Goal: Information Seeking & Learning: Learn about a topic

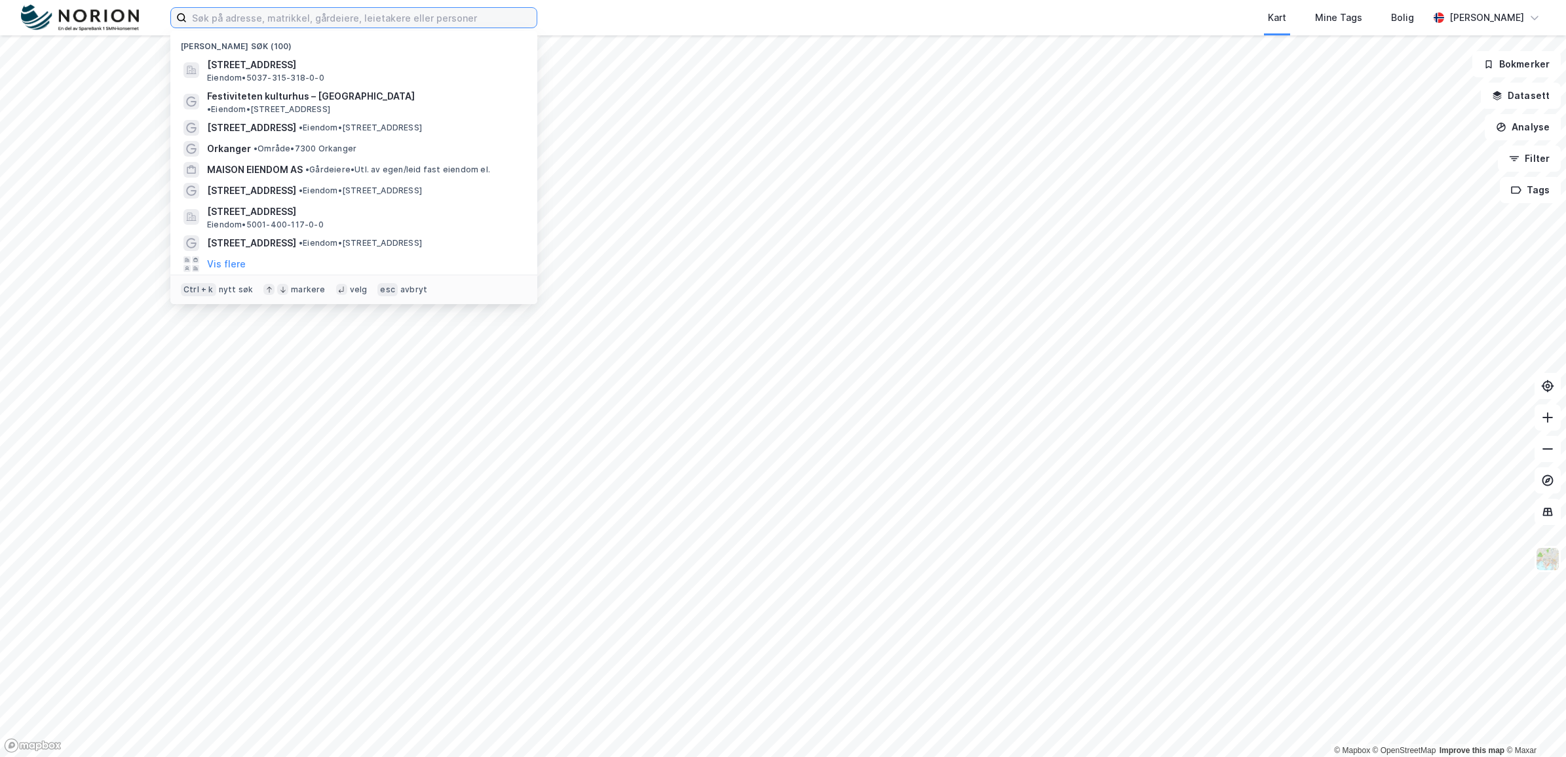
click at [244, 18] on input at bounding box center [362, 18] width 350 height 20
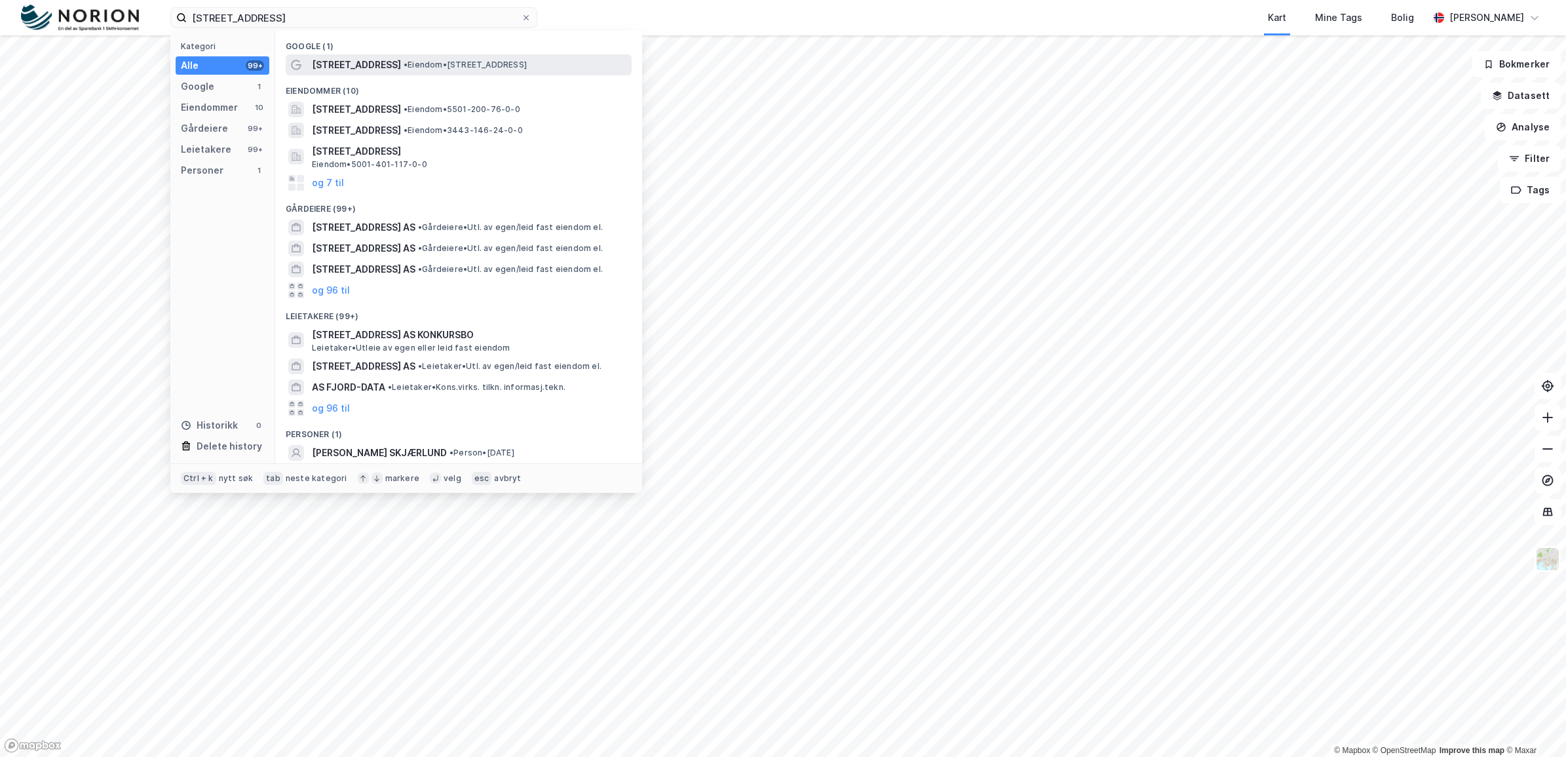
click at [404, 62] on span "•" at bounding box center [406, 65] width 4 height 10
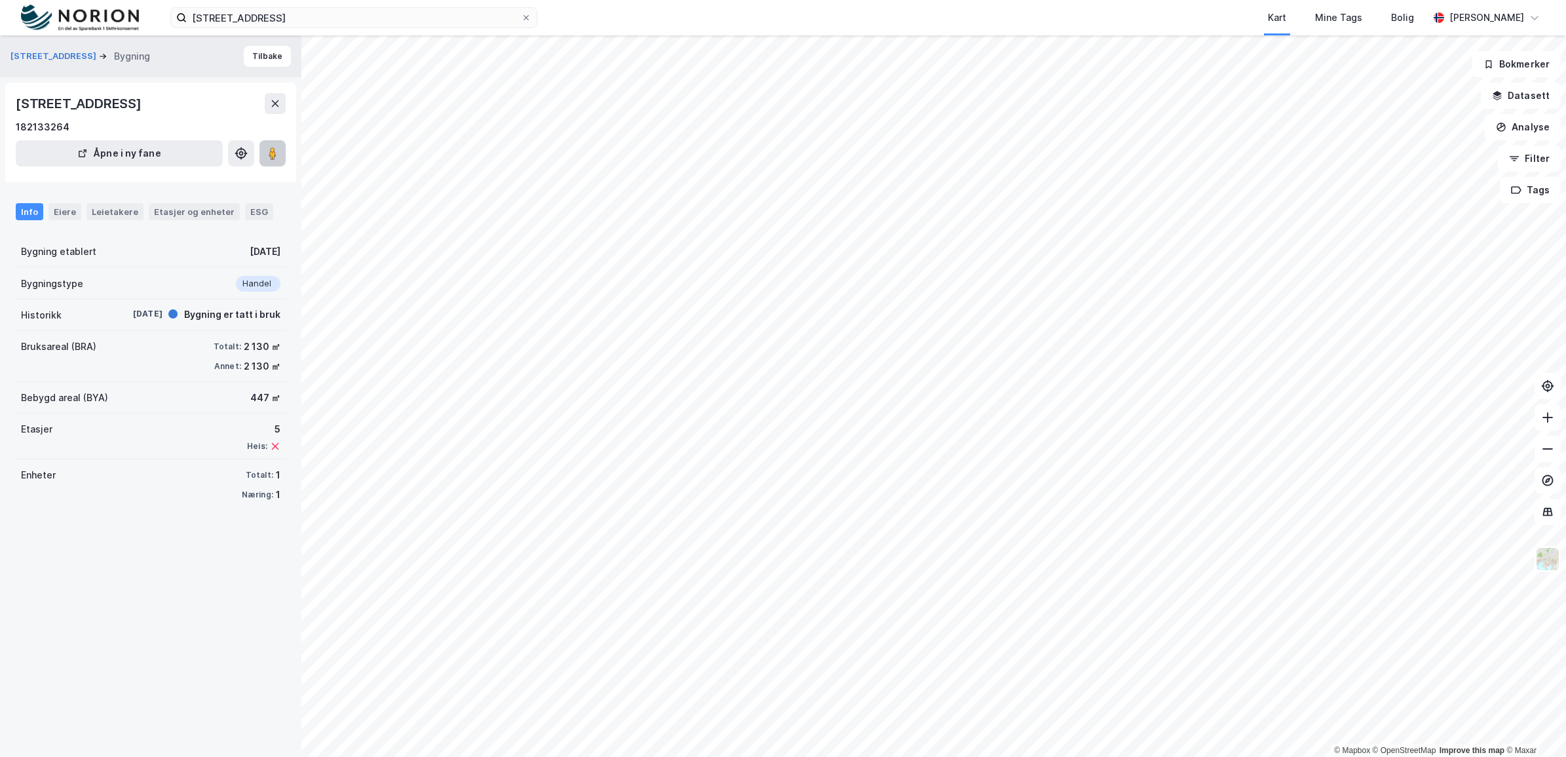
click at [277, 151] on icon at bounding box center [272, 153] width 13 height 13
click at [276, 23] on input "[STREET_ADDRESS]" at bounding box center [354, 18] width 334 height 20
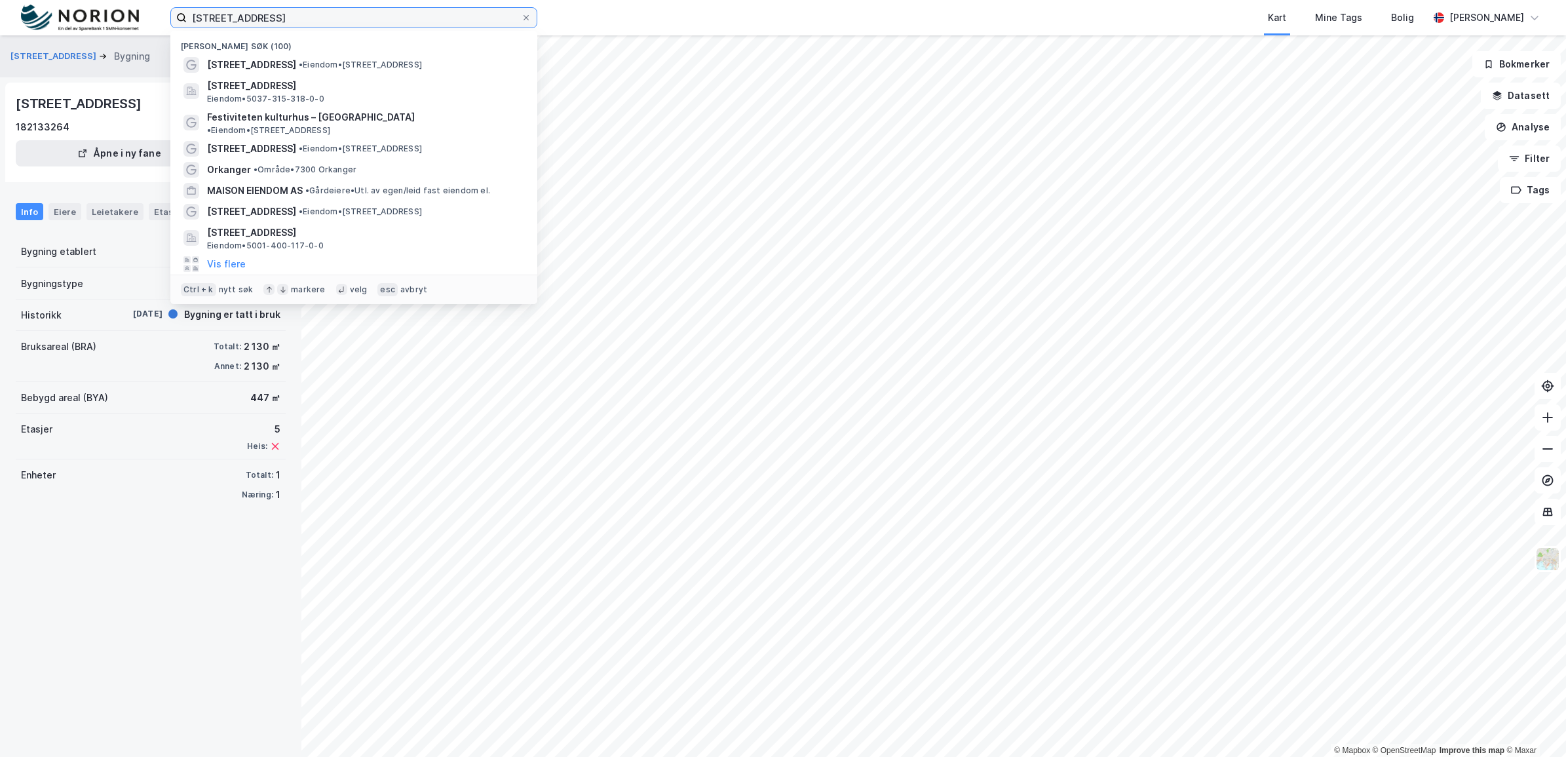
drag, startPoint x: 275, startPoint y: 23, endPoint x: 174, endPoint y: 31, distance: 101.9
click at [174, 28] on div "[STREET_ADDRESS] Nylige søk (100) [STREET_ADDRESS] • Eiendom • [STREET_ADDRESS]…" at bounding box center [353, 17] width 367 height 21
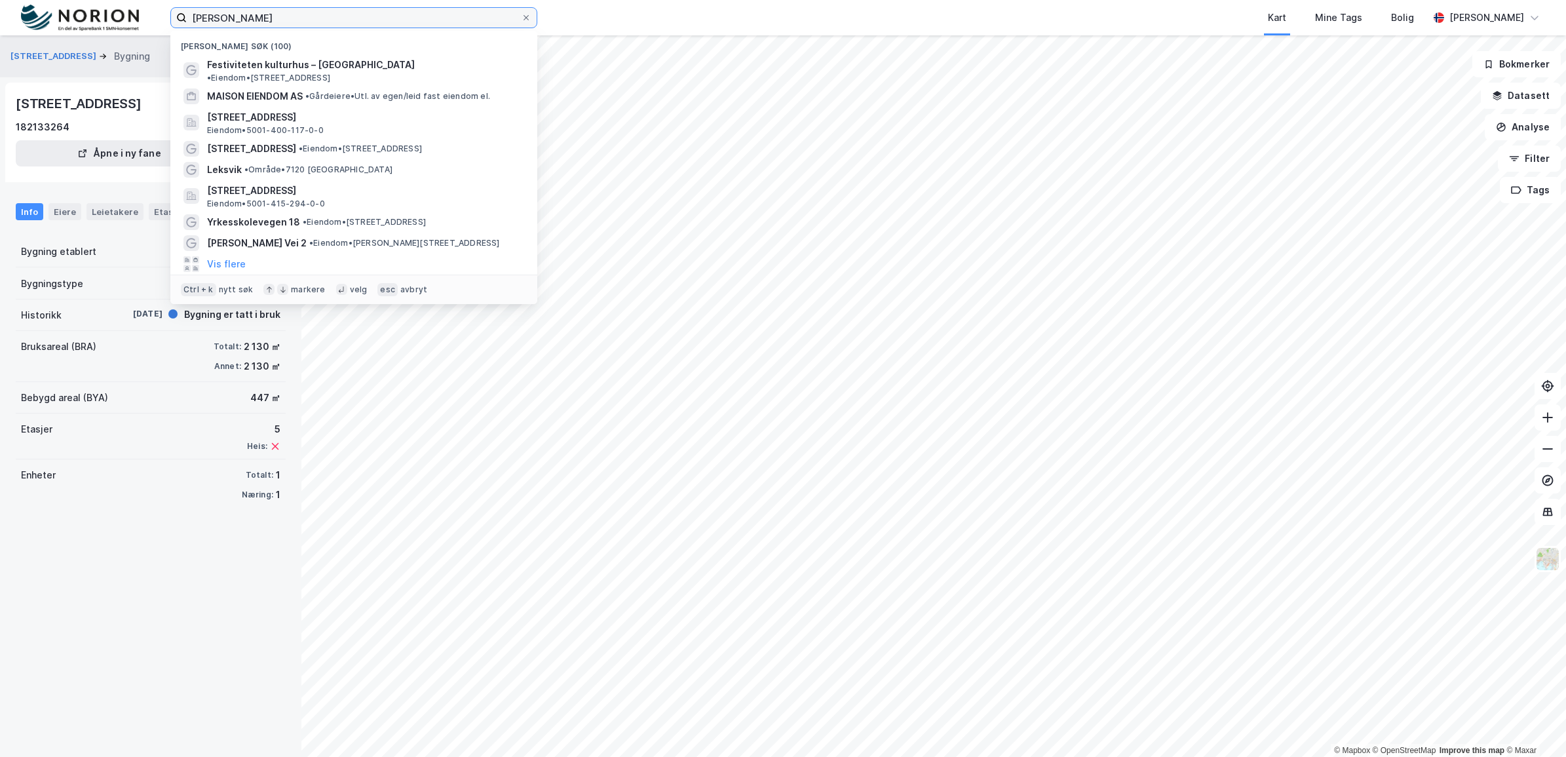
type input "[PERSON_NAME]"
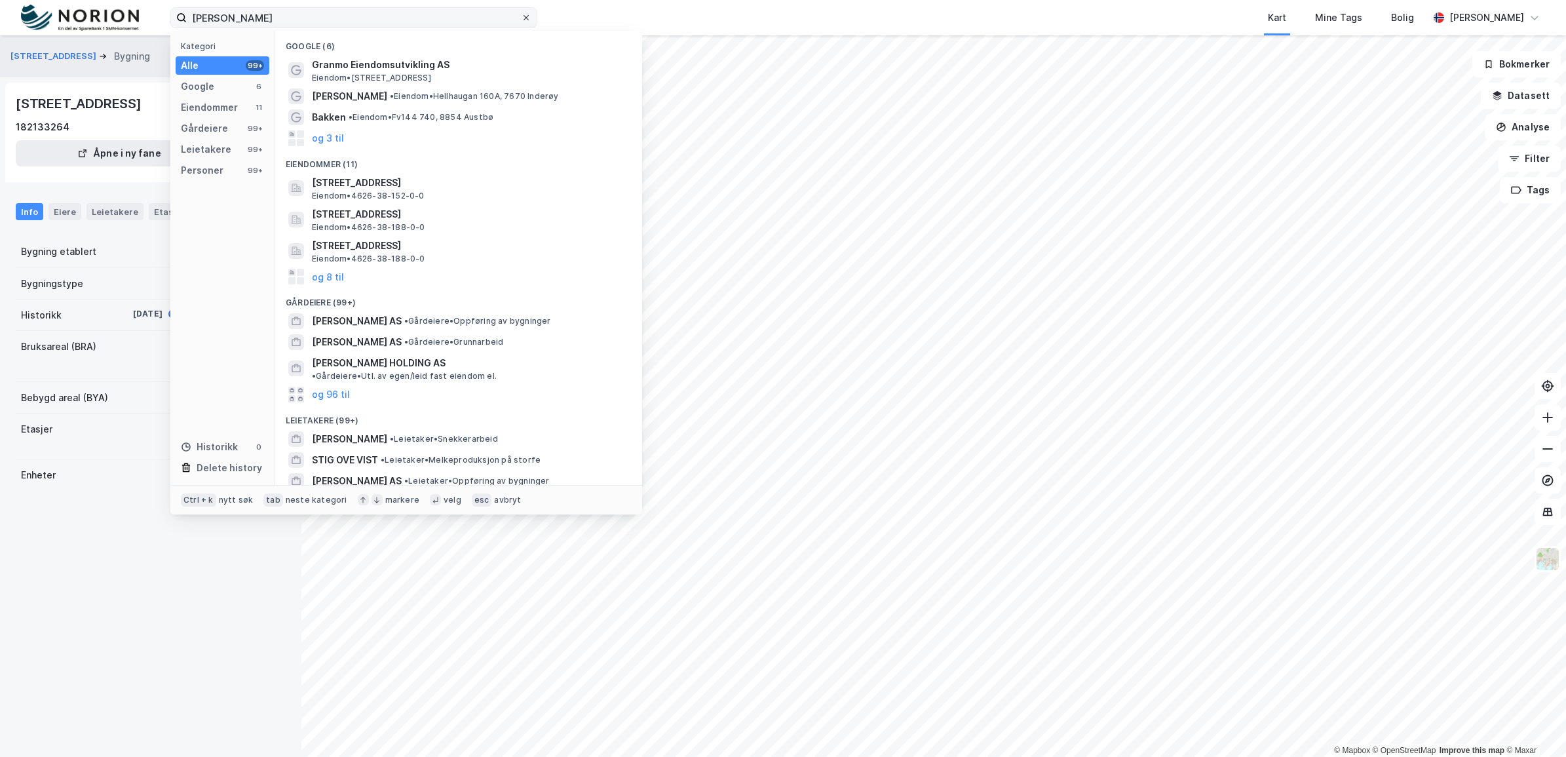
click at [523, 17] on icon at bounding box center [526, 18] width 8 height 8
click at [521, 17] on input "[PERSON_NAME]" at bounding box center [354, 18] width 334 height 20
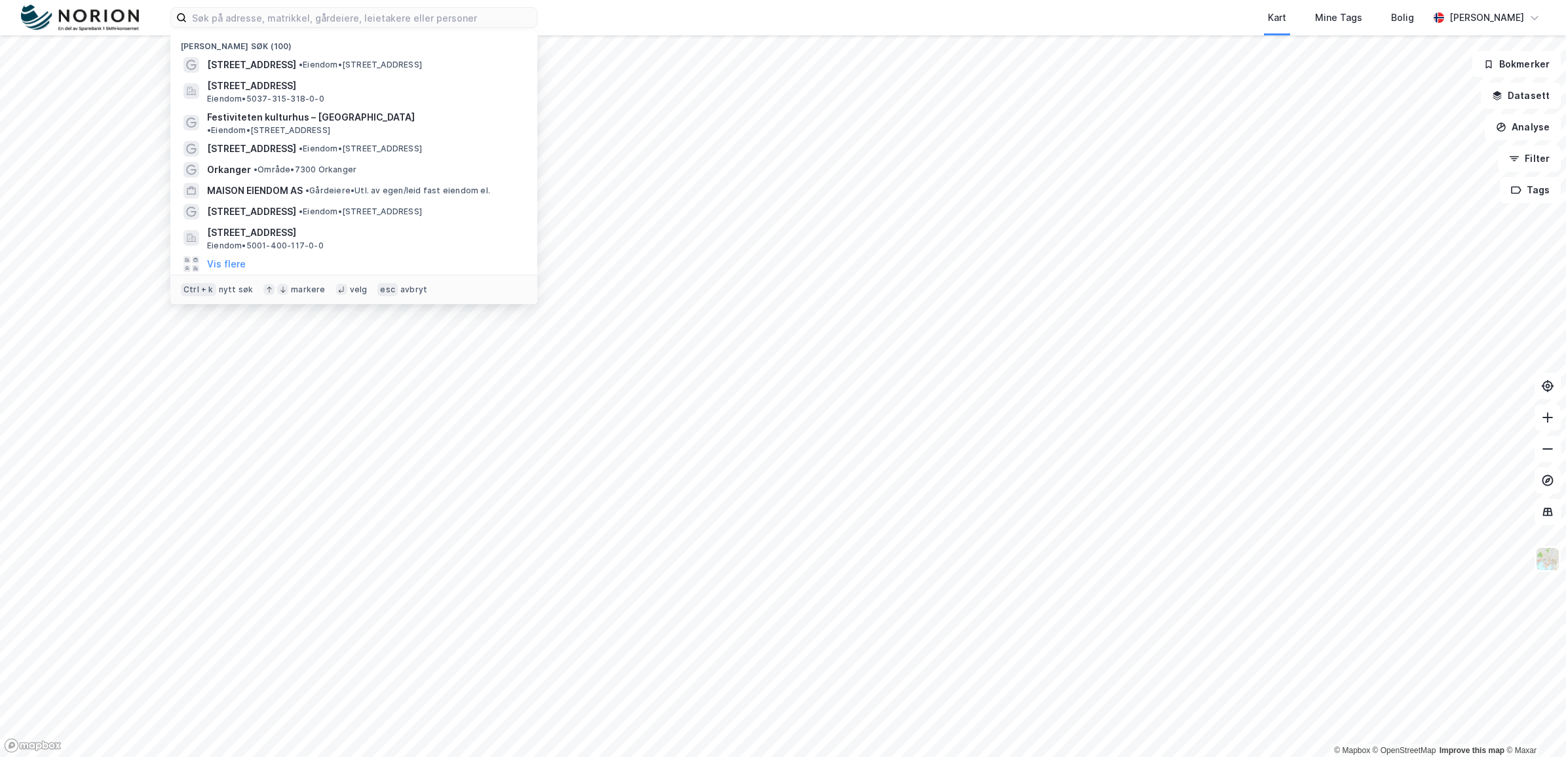
click at [591, 18] on div "Nylige søk (100) [STREET_ADDRESS] • Eiendom • [STREET_ADDRESS][GEOGRAPHIC_DATA]…" at bounding box center [783, 17] width 1566 height 35
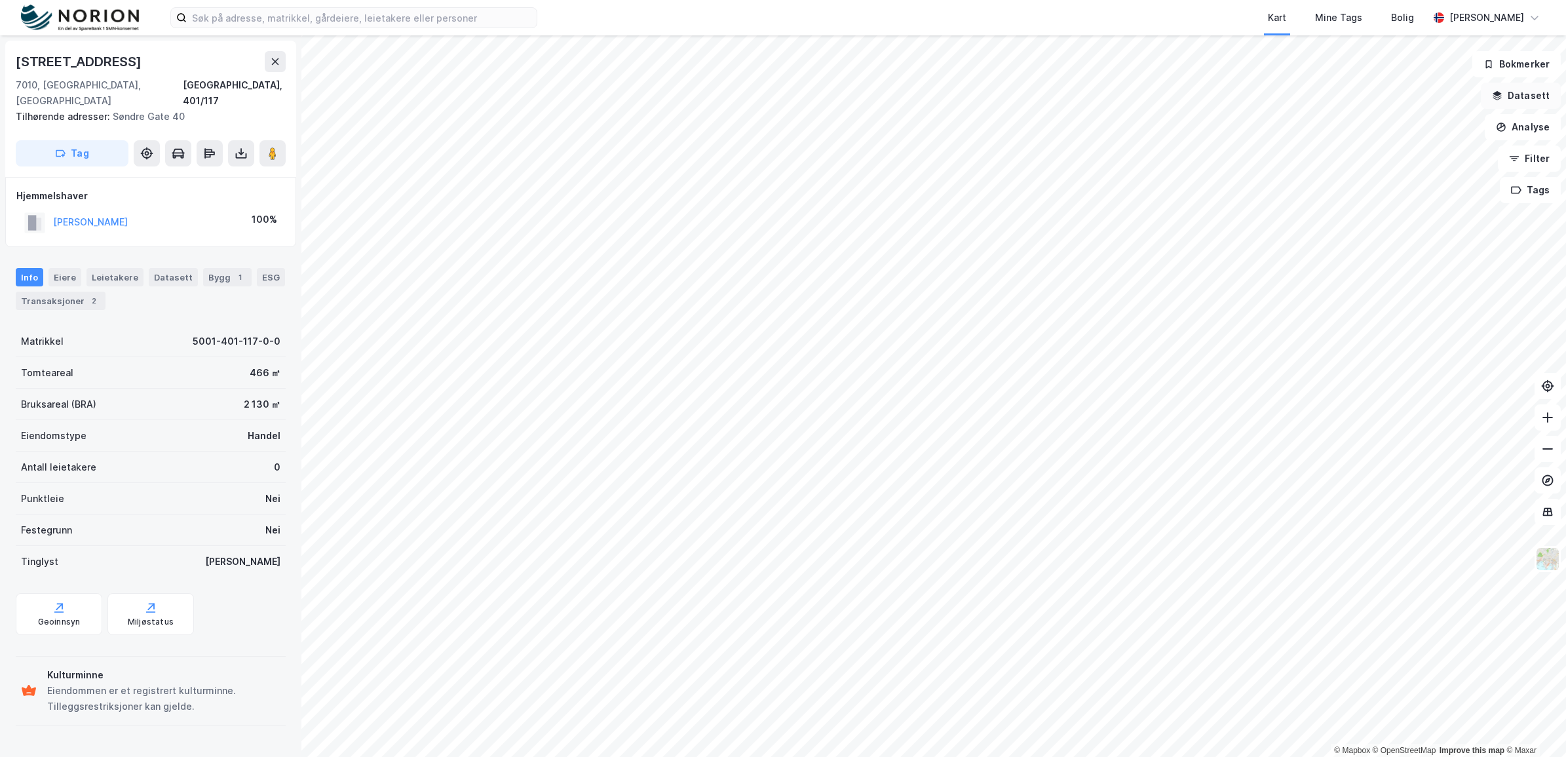
click at [1524, 102] on button "Datasett" at bounding box center [1521, 96] width 80 height 26
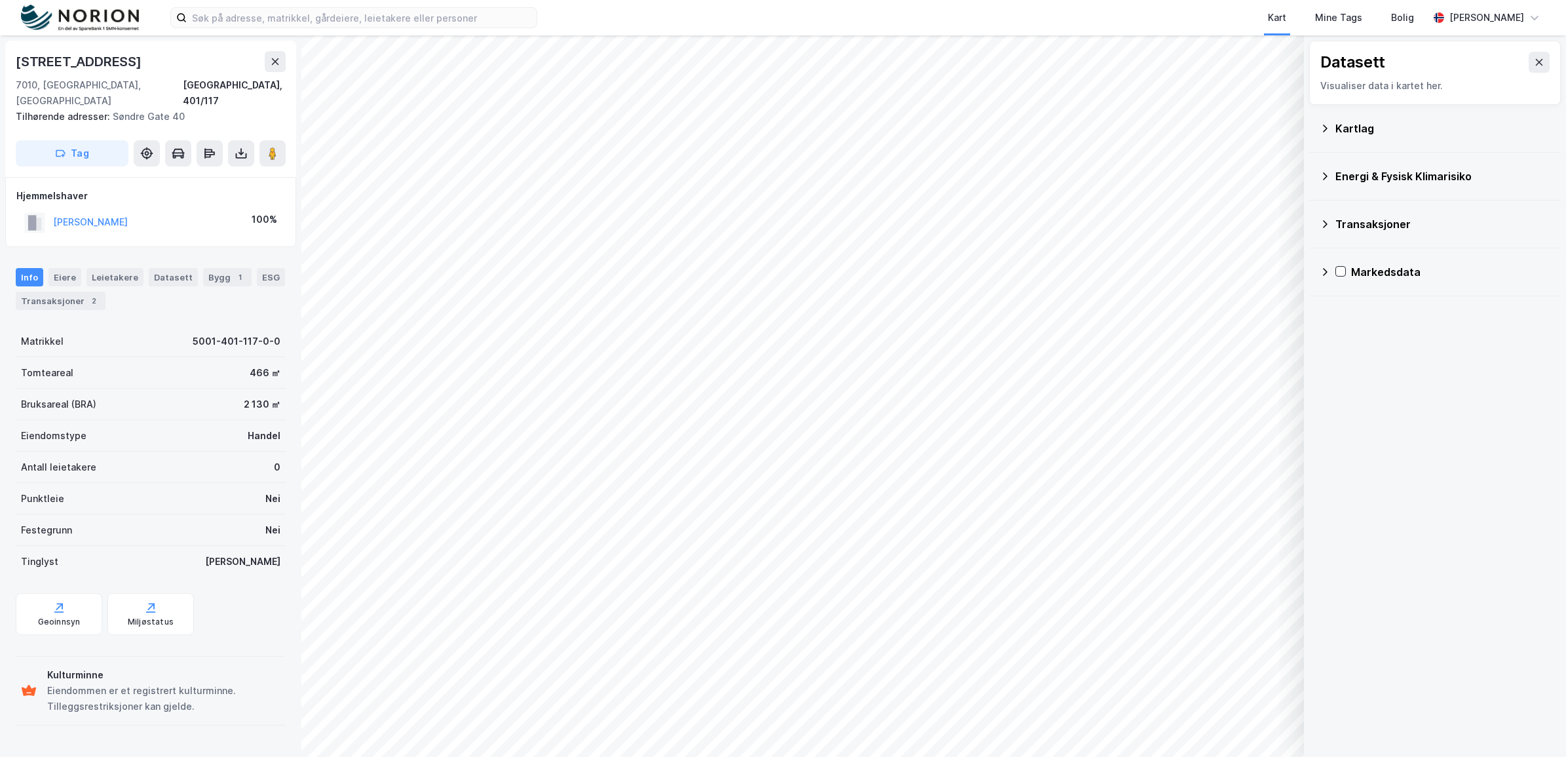
click at [1329, 128] on icon at bounding box center [1325, 128] width 10 height 10
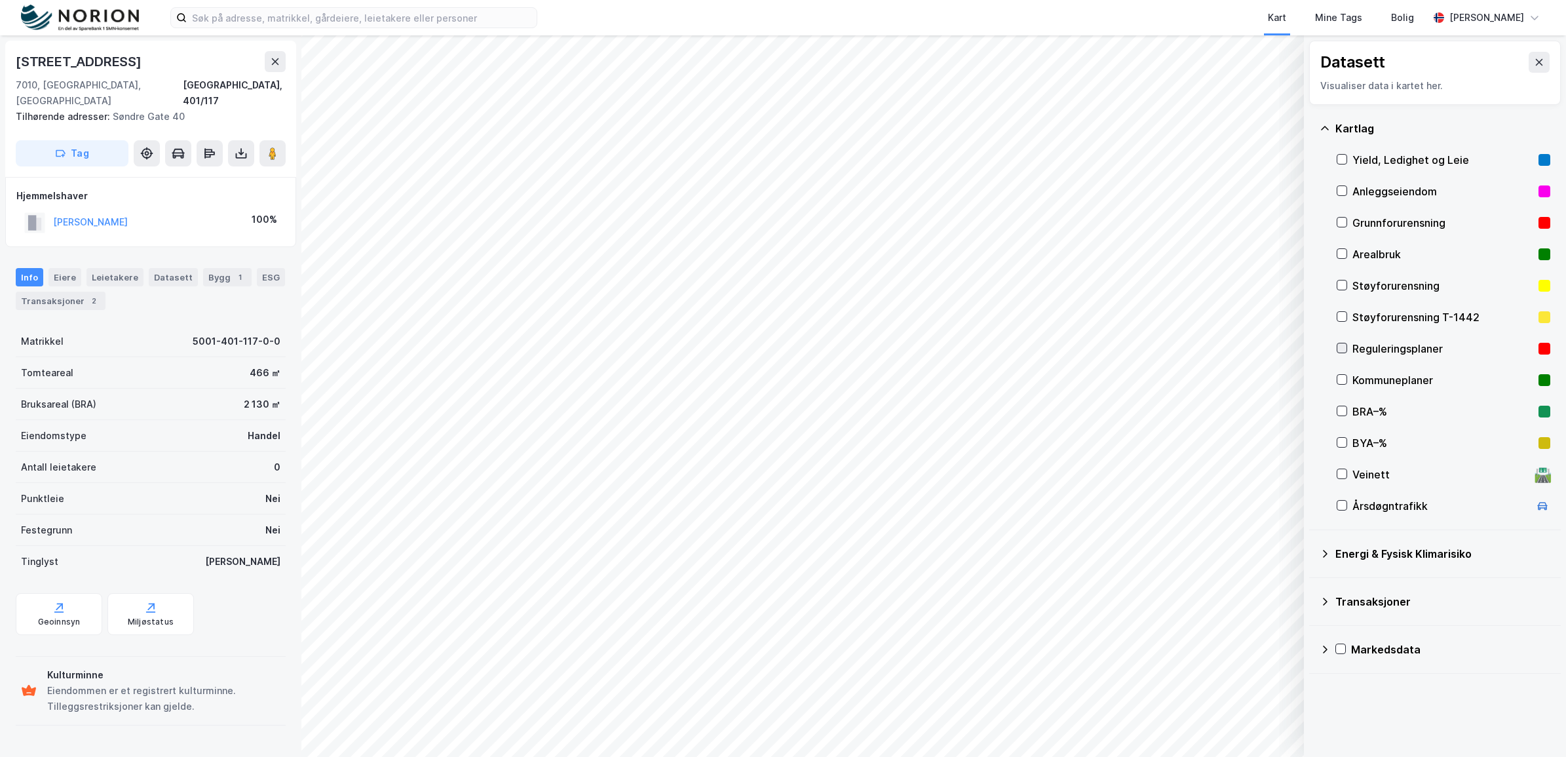
click at [1340, 346] on icon at bounding box center [1342, 347] width 9 height 9
